Goal: Information Seeking & Learning: Learn about a topic

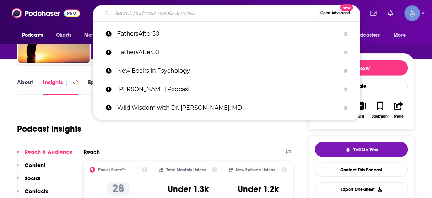
type input "ManTalks Podcast"
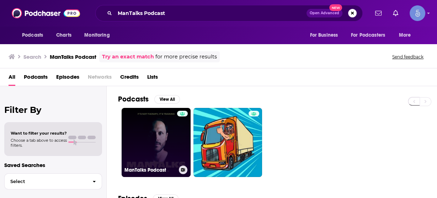
click at [166, 137] on link "ManTalks Podcast" at bounding box center [156, 142] width 69 height 69
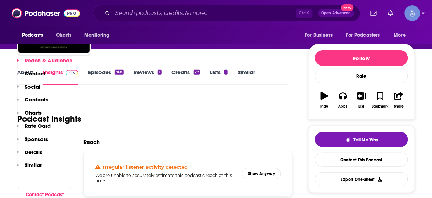
scroll to position [142, 0]
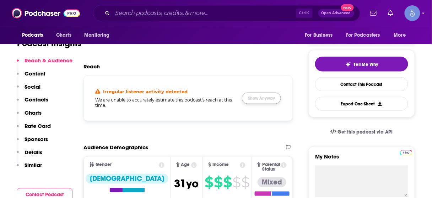
click at [247, 99] on button "Show Anyway" at bounding box center [261, 97] width 39 height 11
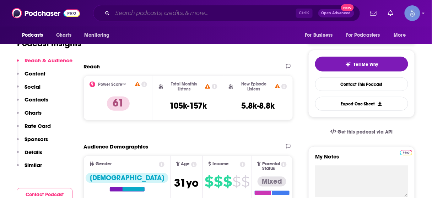
click at [224, 13] on input "Search podcasts, credits, & more..." at bounding box center [204, 12] width 183 height 11
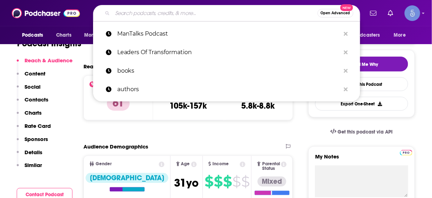
paste input "Pro Mindset"
type input "Pro Mindset"
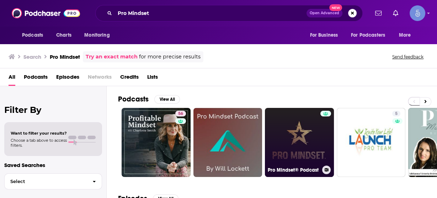
click at [315, 142] on link "Pro Mindset® Podcast" at bounding box center [299, 142] width 69 height 69
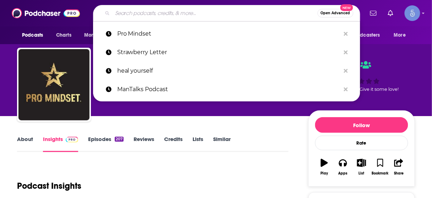
click at [237, 14] on input "Search podcasts, credits, & more..." at bounding box center [215, 12] width 205 height 11
paste input "The End in Mind: Personal Development For Entrepreneurs"
type input "The End in Mind: Personal Development For Entrepreneurs"
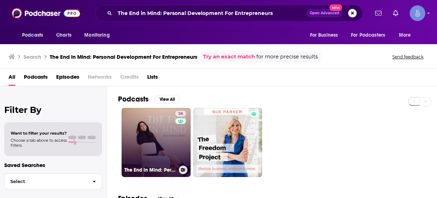
click at [145, 135] on link "36 The End in Mind: Personal Development For Entrepreneurs" at bounding box center [156, 142] width 69 height 69
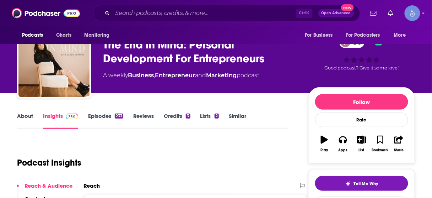
scroll to position [85, 0]
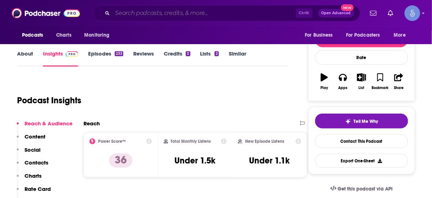
click at [214, 12] on input "Search podcasts, credits, & more..." at bounding box center [204, 12] width 183 height 11
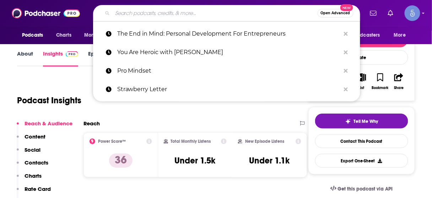
paste input "The Thoughtful Entrepreneur"
type input "The Thoughtful Entrepreneur"
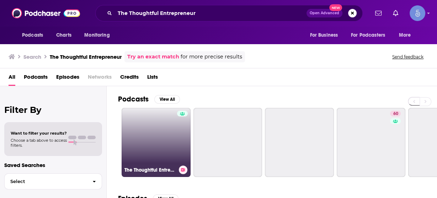
click at [163, 128] on link "The Thoughtful Entrepreneur" at bounding box center [156, 142] width 69 height 69
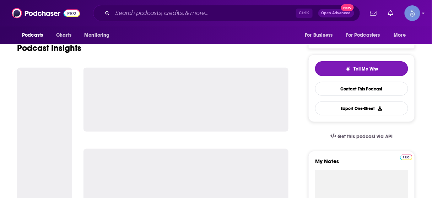
scroll to position [142, 0]
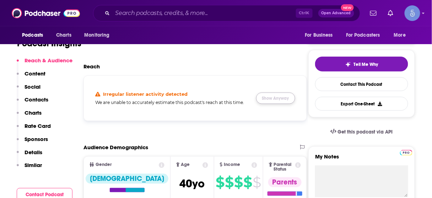
click at [278, 97] on button "Show Anyway" at bounding box center [275, 97] width 39 height 11
